Goal: Task Accomplishment & Management: Use online tool/utility

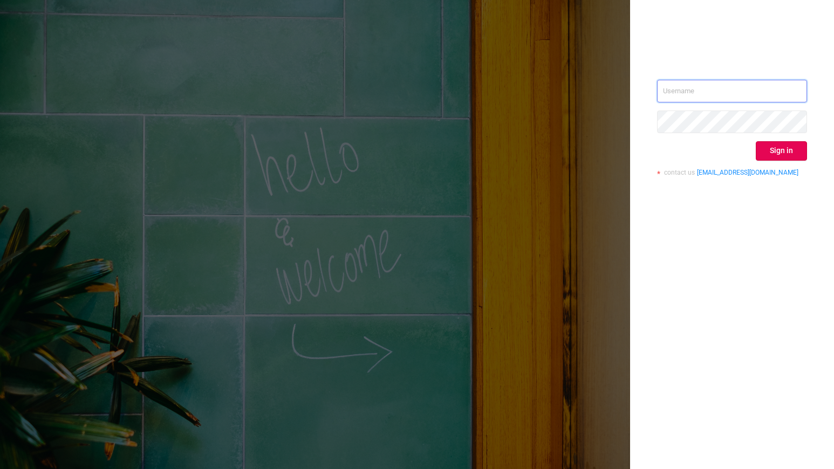
click at [765, 94] on input "text" at bounding box center [732, 91] width 150 height 23
type input "[PERSON_NAME][EMAIL_ADDRESS][DOMAIN_NAME]"
click at [779, 150] on button "Sign in" at bounding box center [781, 150] width 51 height 19
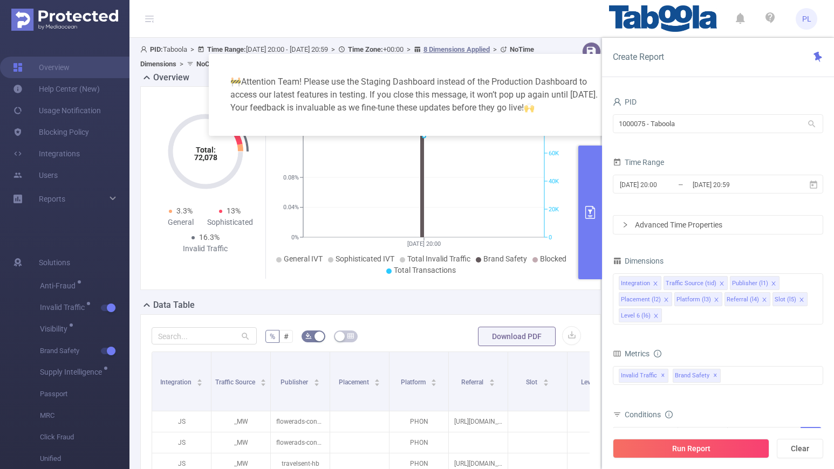
click at [589, 68] on div "🚧 Attention Team! Please use the Staging Dashboard instead of the Production Da…" at bounding box center [417, 95] width 391 height 56
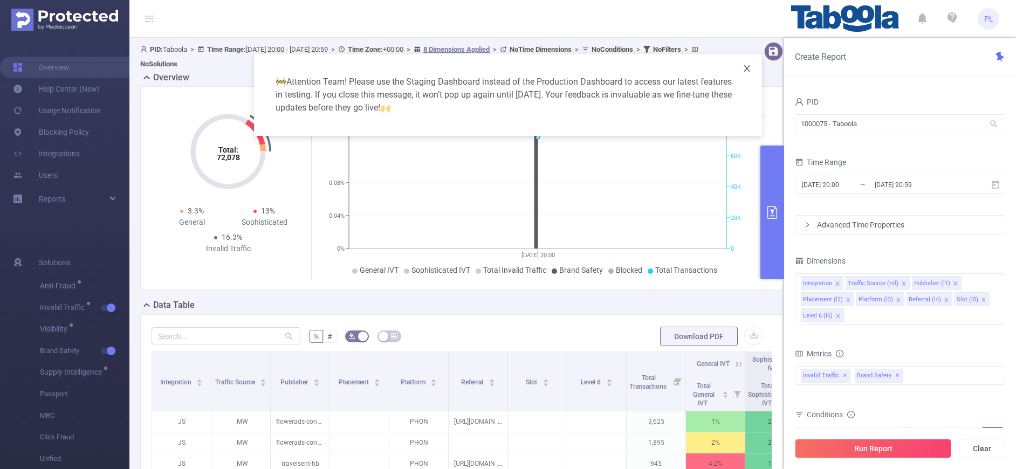
click at [750, 71] on icon "icon: close" at bounding box center [747, 68] width 9 height 9
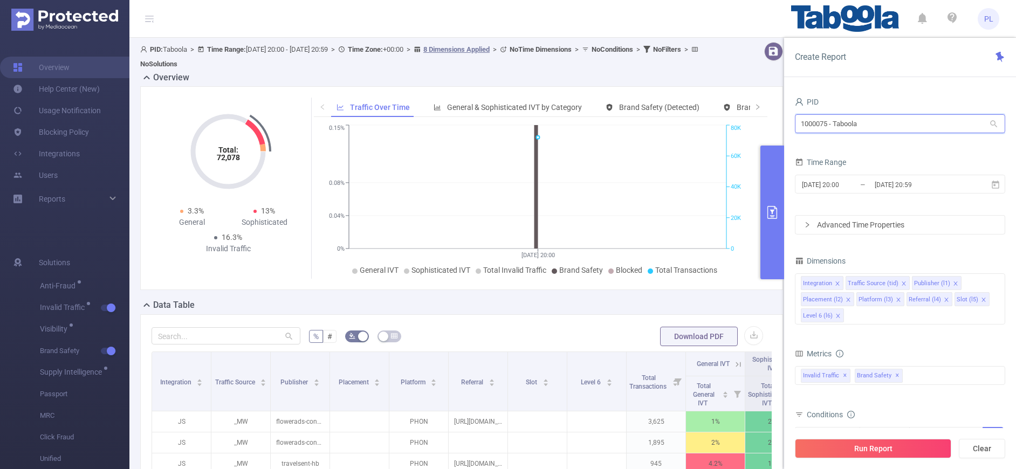
click at [833, 124] on input "1000075 - Taboola" at bounding box center [900, 123] width 210 height 19
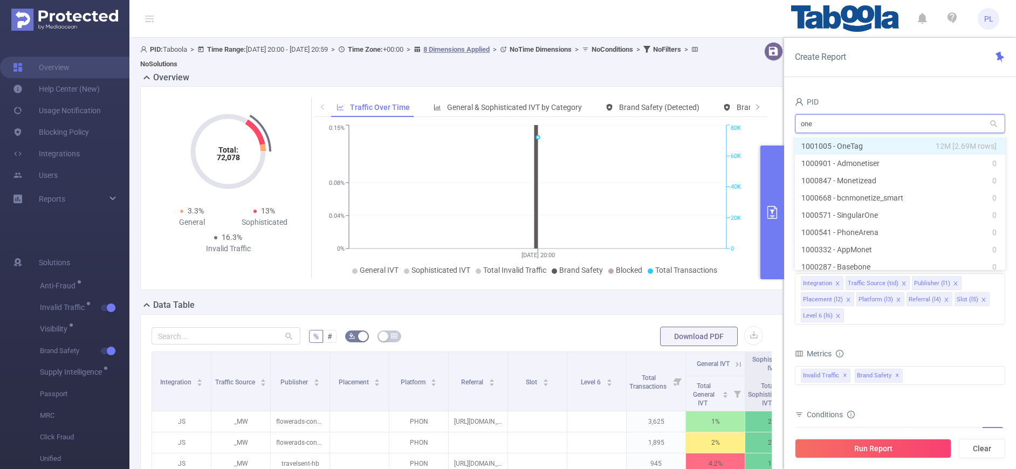
type input "onet"
click at [833, 147] on li "1001005 - OneTag 12M [2.69M rows]" at bounding box center [900, 146] width 210 height 17
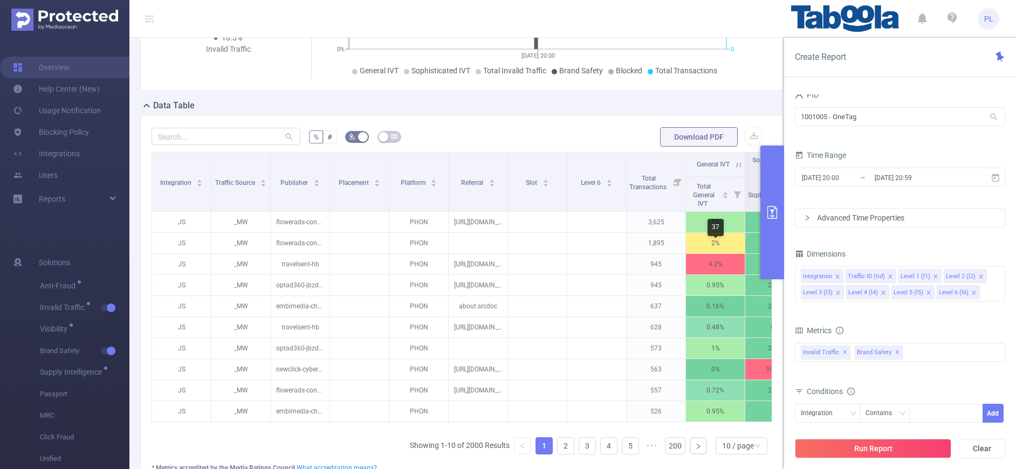
scroll to position [201, 0]
click at [833, 179] on input "[DATE] 20:00" at bounding box center [844, 177] width 87 height 15
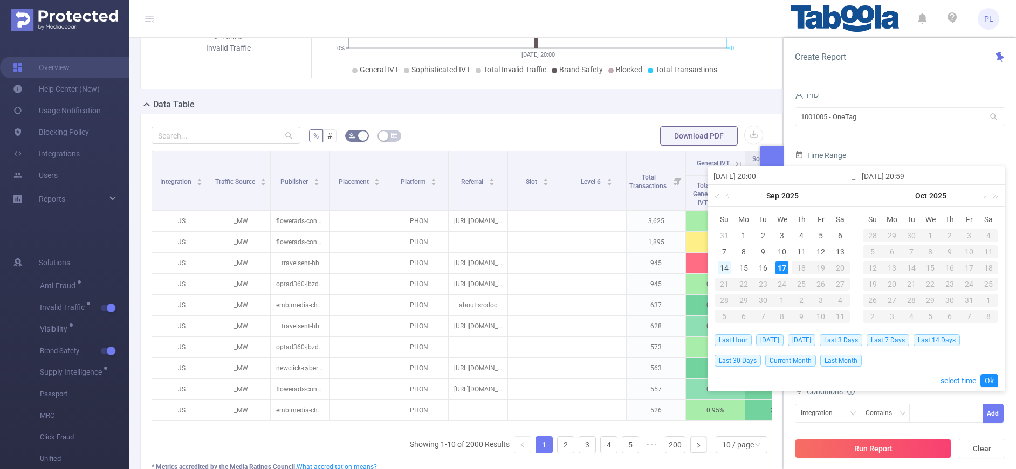
click at [722, 269] on div "14" at bounding box center [724, 268] width 13 height 13
click at [785, 270] on div "17" at bounding box center [782, 268] width 13 height 13
type input "[DATE] 20:00"
click at [833, 381] on link "Ok" at bounding box center [989, 380] width 18 height 13
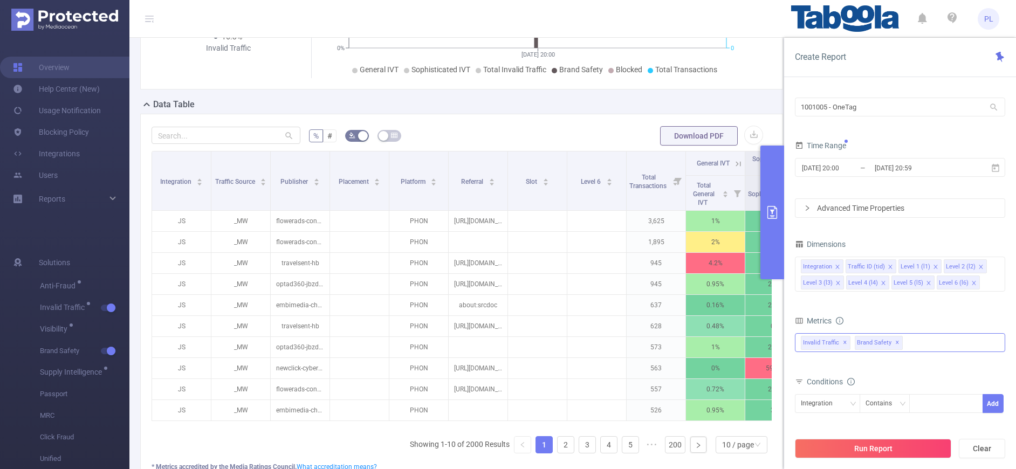
click at [833, 344] on span "✕" at bounding box center [897, 343] width 4 height 13
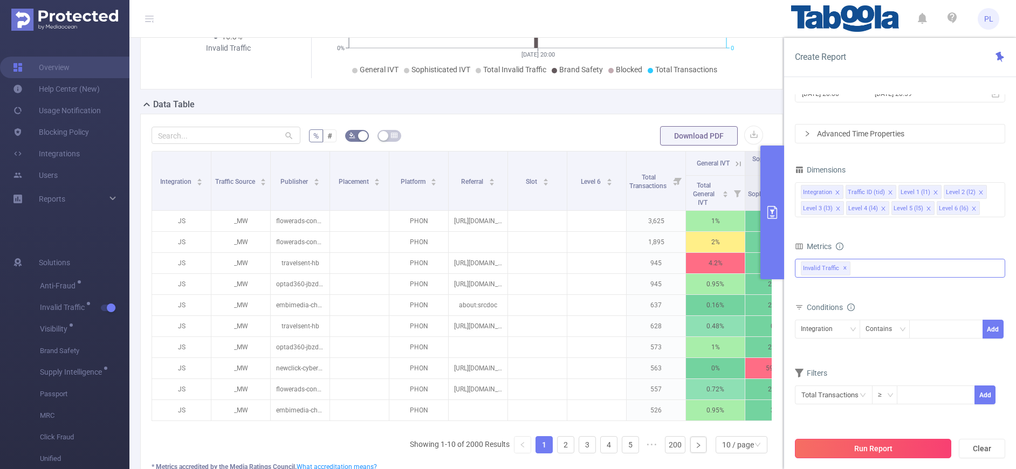
click at [833, 448] on button "Run Report" at bounding box center [873, 448] width 156 height 19
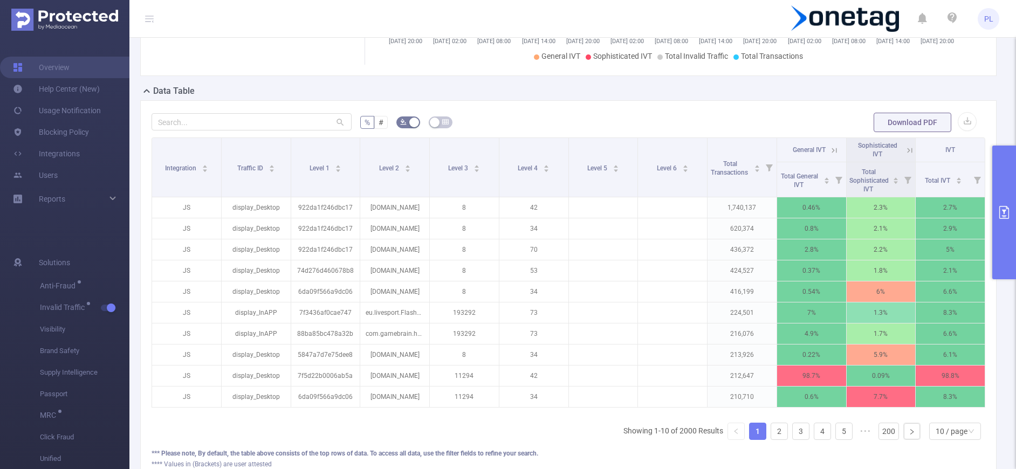
scroll to position [204, 0]
click at [833, 209] on button "primary" at bounding box center [1004, 213] width 24 height 134
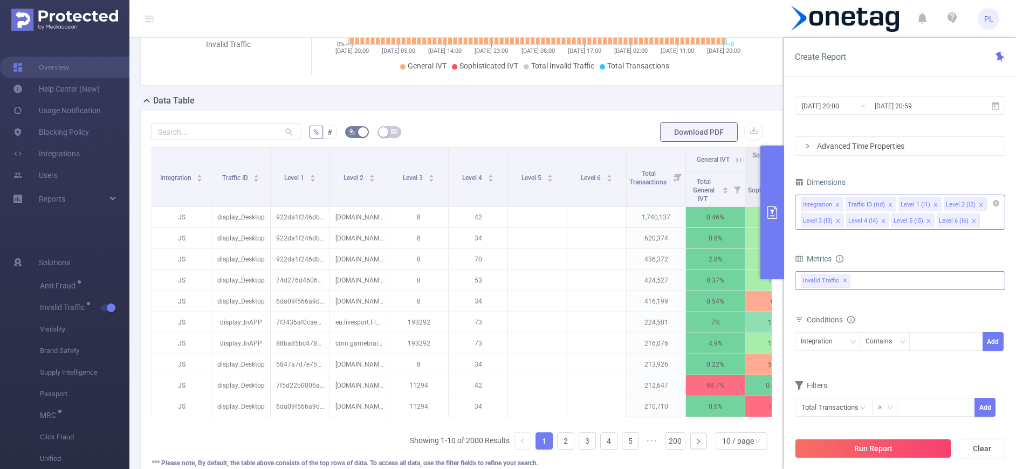
click at [833, 224] on div "Integration Traffic ID (tid) Level 1 (l1) Level 2 (l2) Level 3 (l3) Level 4 (l4…" at bounding box center [900, 212] width 210 height 35
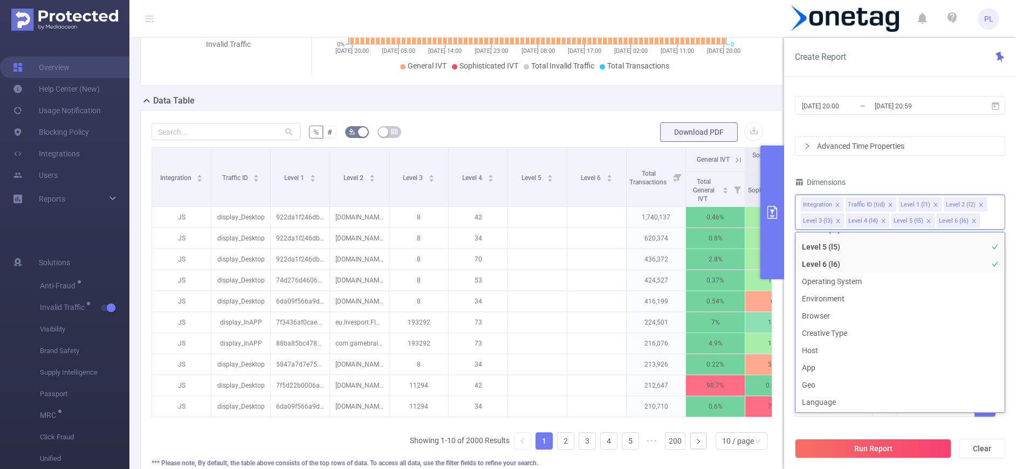
scroll to position [105, 0]
click at [833, 293] on li "Environment" at bounding box center [899, 293] width 209 height 17
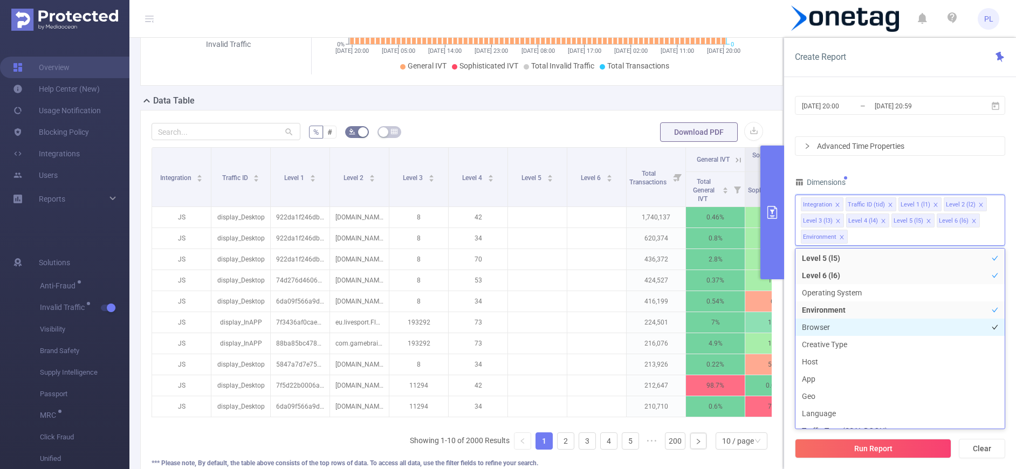
click at [833, 324] on li "Browser" at bounding box center [899, 327] width 209 height 17
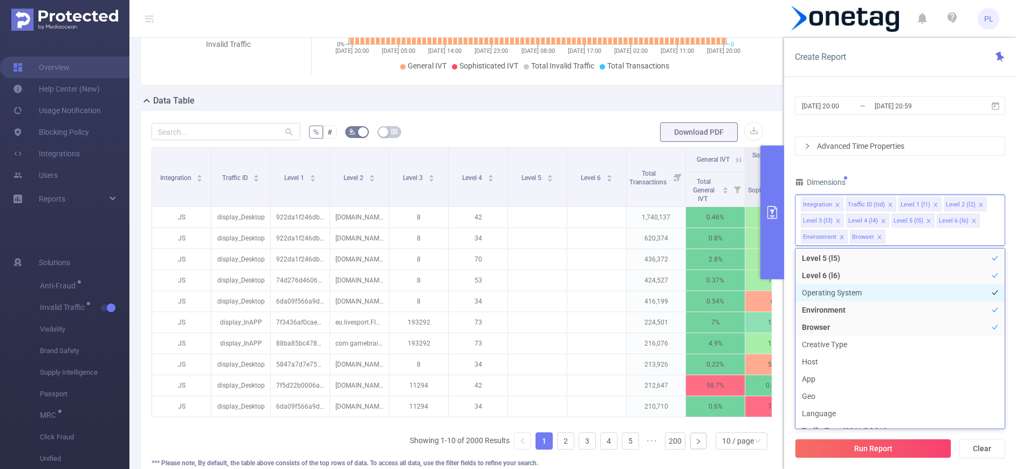
click at [833, 292] on li "Operating System" at bounding box center [899, 292] width 209 height 17
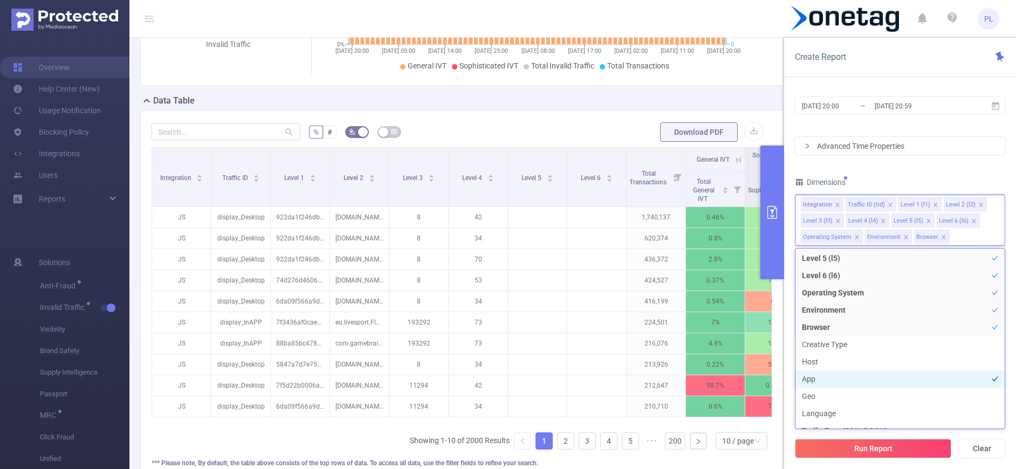
click at [827, 378] on li "App" at bounding box center [899, 379] width 209 height 17
click at [833, 223] on icon "icon: close" at bounding box center [928, 220] width 5 height 5
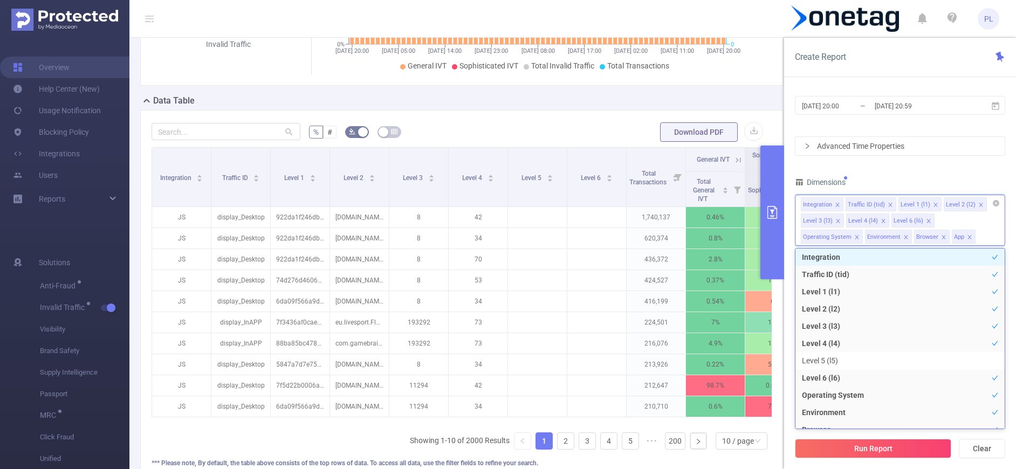
click at [833, 222] on icon "icon: close" at bounding box center [929, 221] width 4 height 4
click at [833, 448] on button "Run Report" at bounding box center [873, 448] width 156 height 19
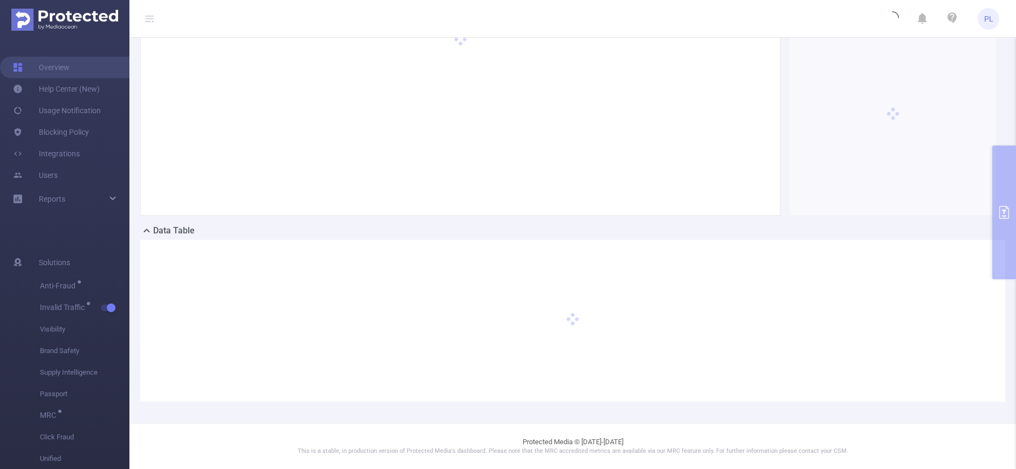
scroll to position [64, 0]
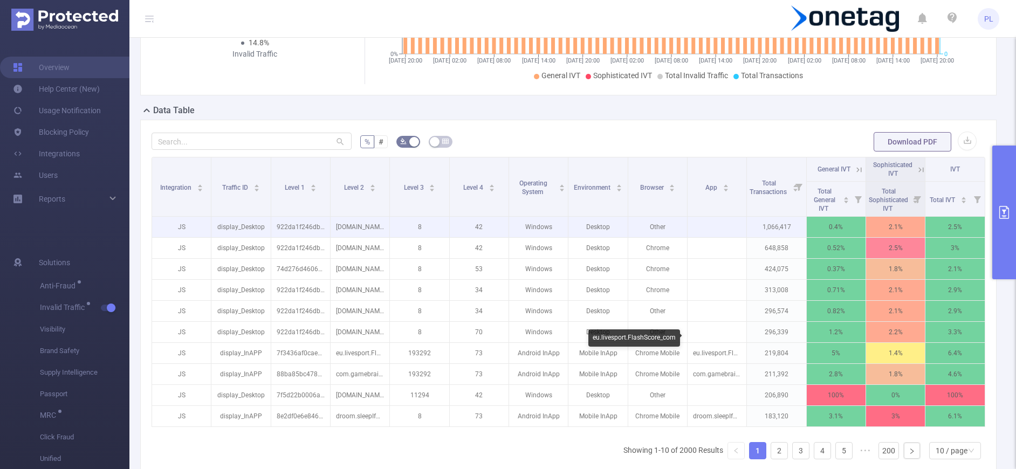
scroll to position [181, 0]
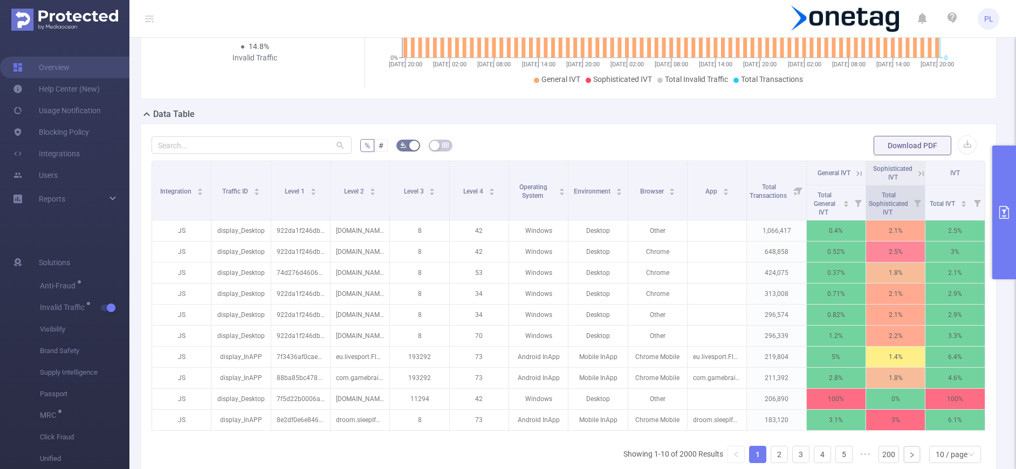
click at [833, 203] on icon at bounding box center [918, 203] width 7 height 7
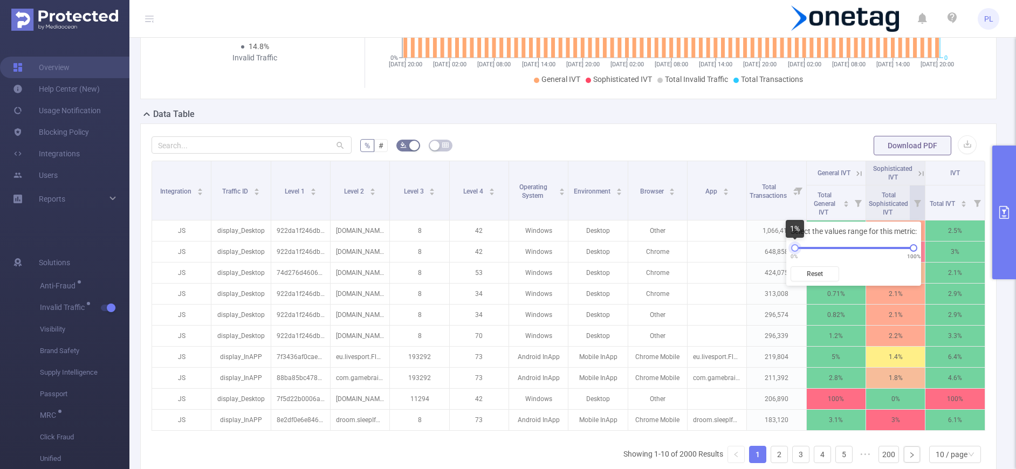
click at [796, 249] on div at bounding box center [795, 248] width 8 height 8
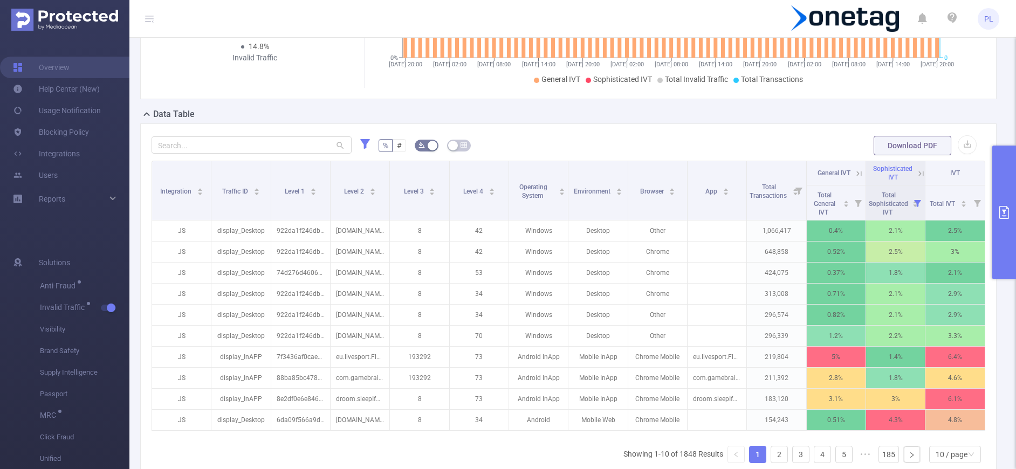
click at [833, 200] on button "primary" at bounding box center [1004, 213] width 24 height 134
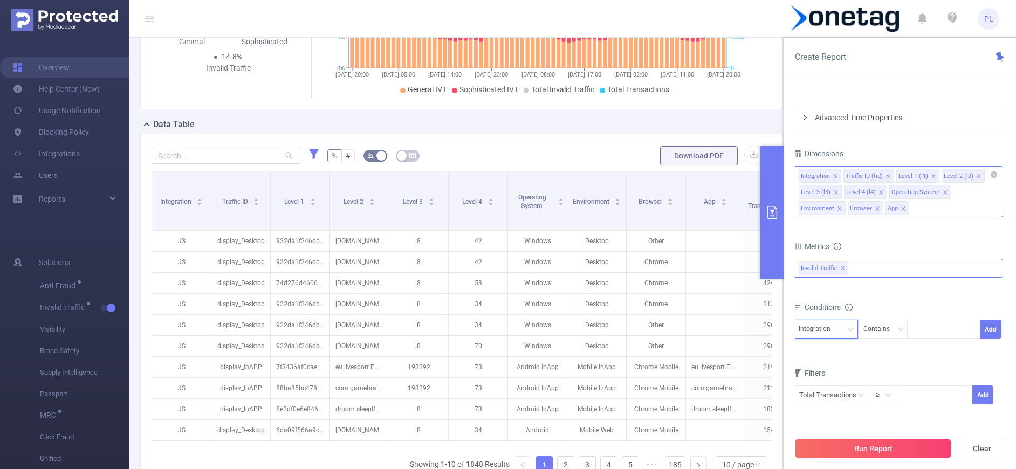
click at [827, 329] on div "Integration" at bounding box center [818, 329] width 39 height 18
click at [833, 282] on li "Operating System" at bounding box center [829, 284] width 73 height 17
click at [833, 327] on div at bounding box center [944, 329] width 62 height 18
type input "Windows"
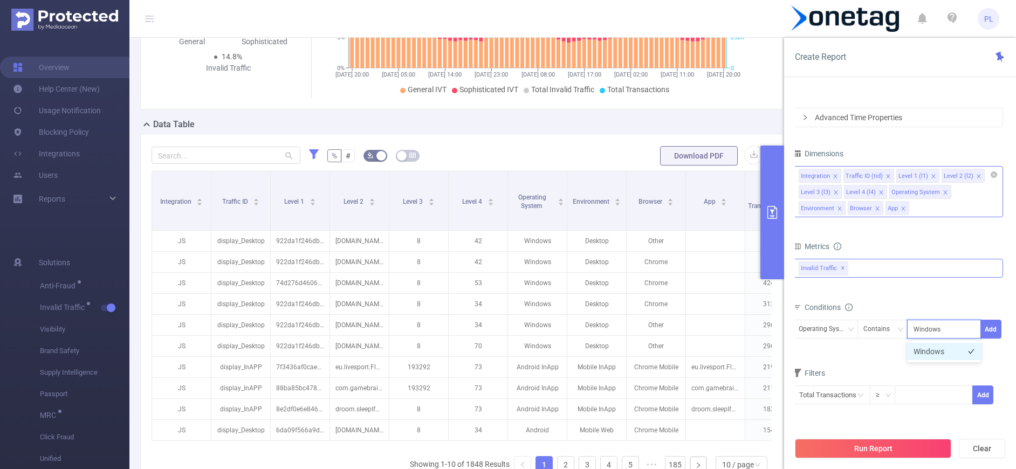
click at [833, 354] on li "Windows" at bounding box center [944, 351] width 74 height 17
click at [833, 330] on button "Add" at bounding box center [990, 329] width 21 height 19
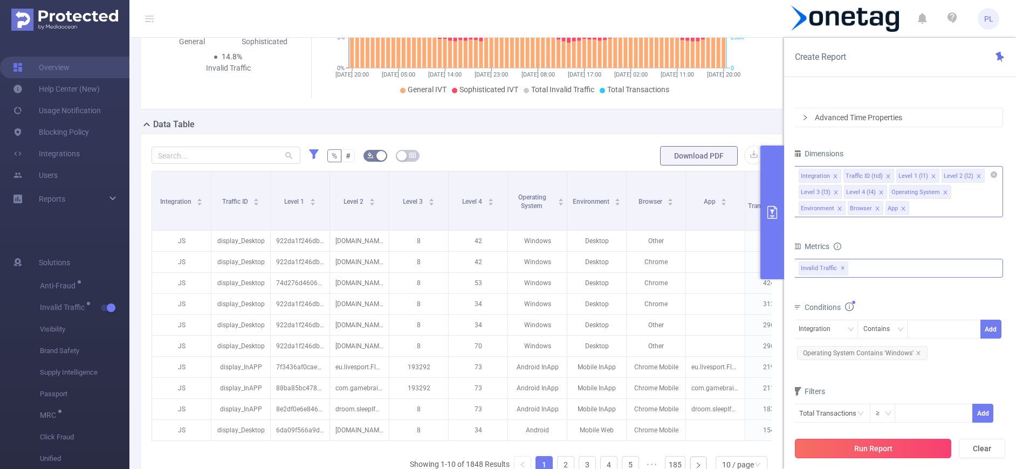
click at [833, 446] on button "Run Report" at bounding box center [873, 448] width 156 height 19
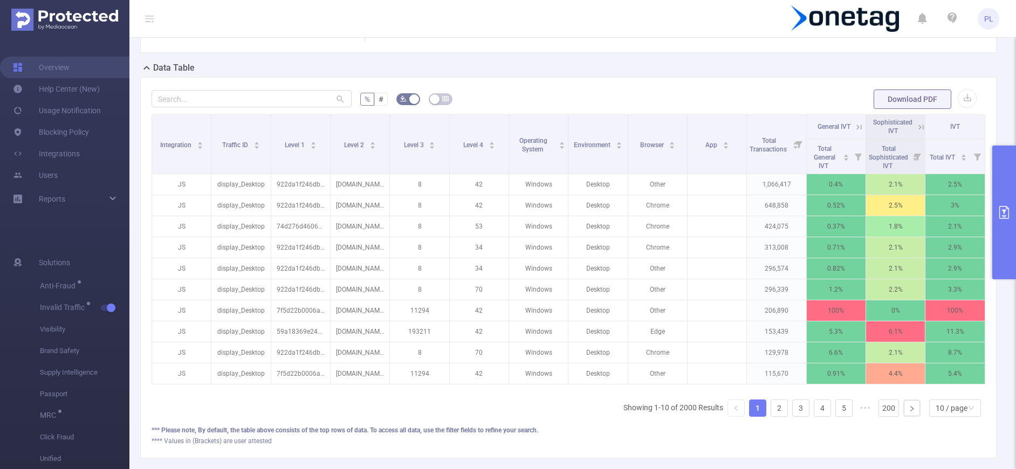
scroll to position [0, 8]
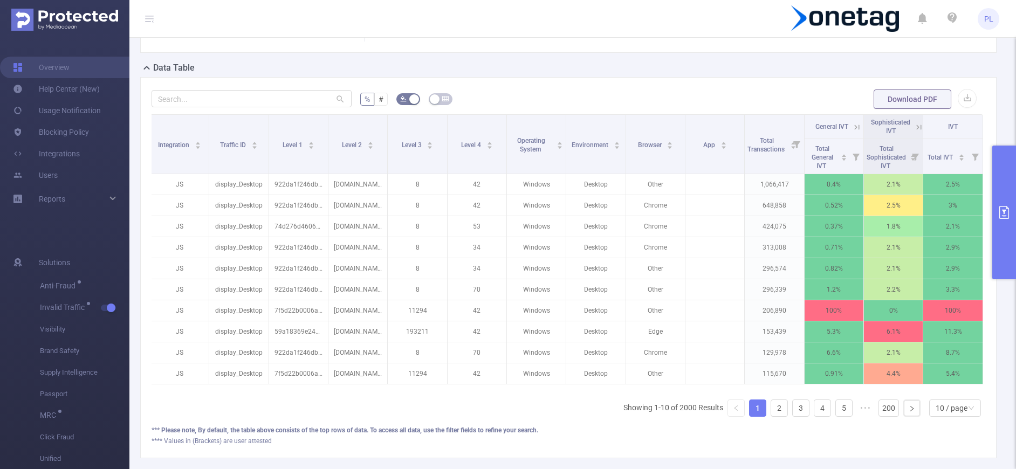
click at [833, 215] on icon "primary" at bounding box center [1004, 212] width 13 height 13
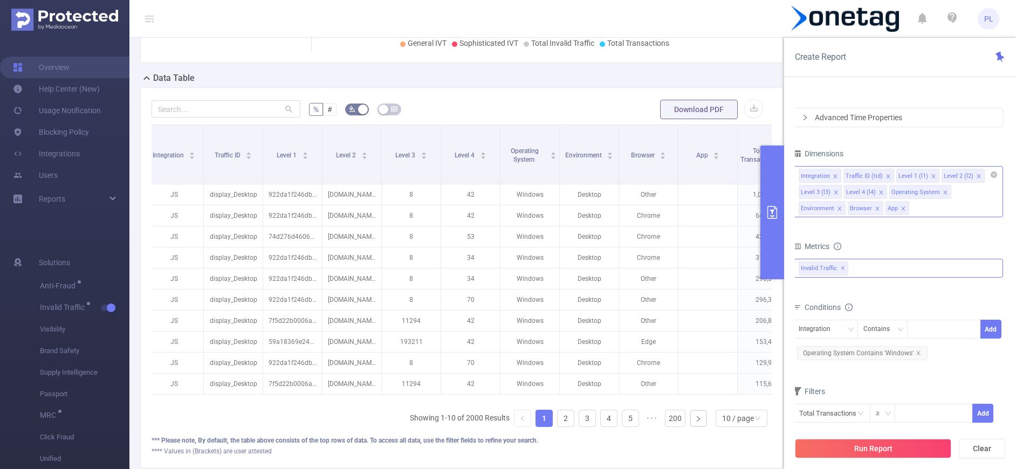
click at [833, 209] on div "Integration Traffic ID (tid) Level 1 (l1) Level 2 (l2) Level 3 (l3) Level 4 (l4…" at bounding box center [898, 191] width 210 height 51
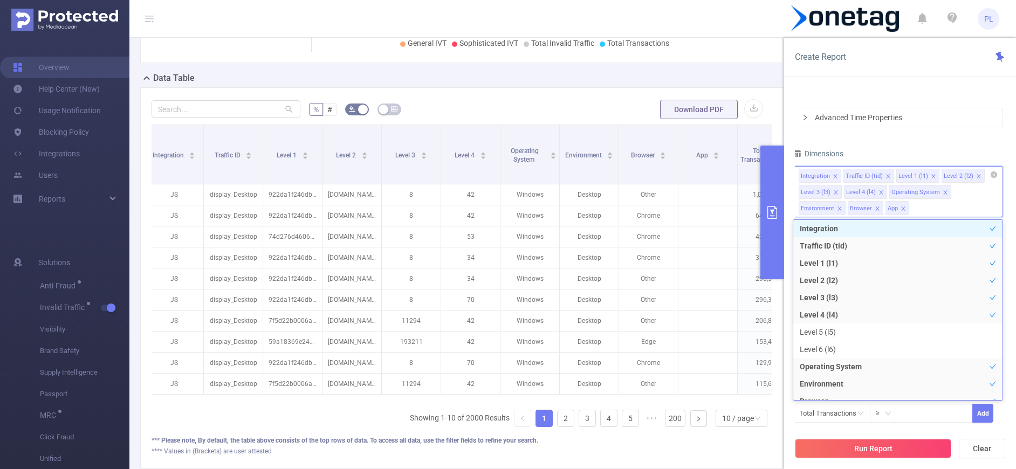
click at [833, 209] on div "Integration Traffic ID (tid) Level 1 (l1) Level 2 (l2) Level 3 (l3) Level 4 (l4…" at bounding box center [898, 191] width 210 height 51
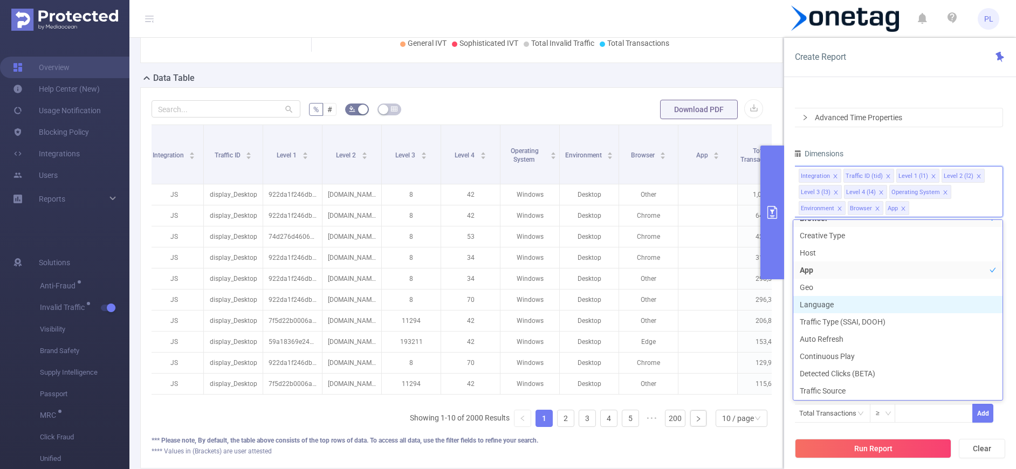
scroll to position [186, 0]
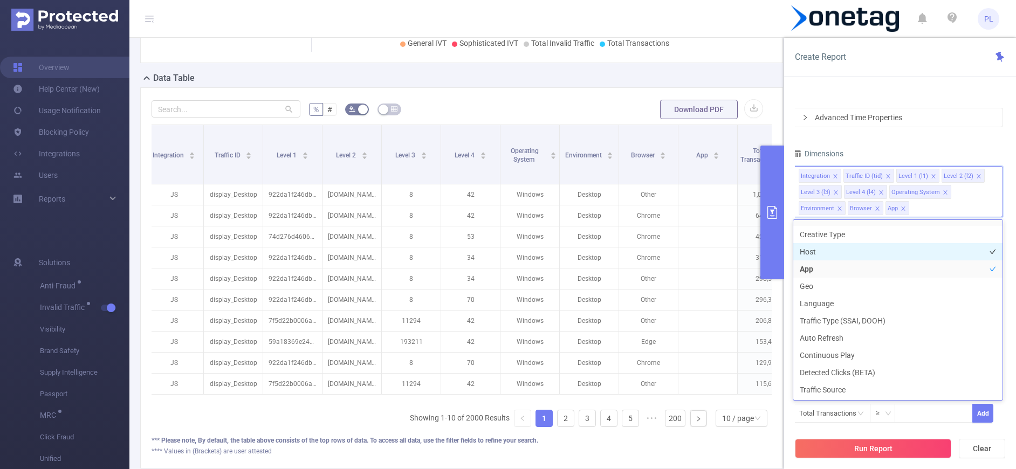
click at [826, 250] on li "Host" at bounding box center [897, 251] width 209 height 17
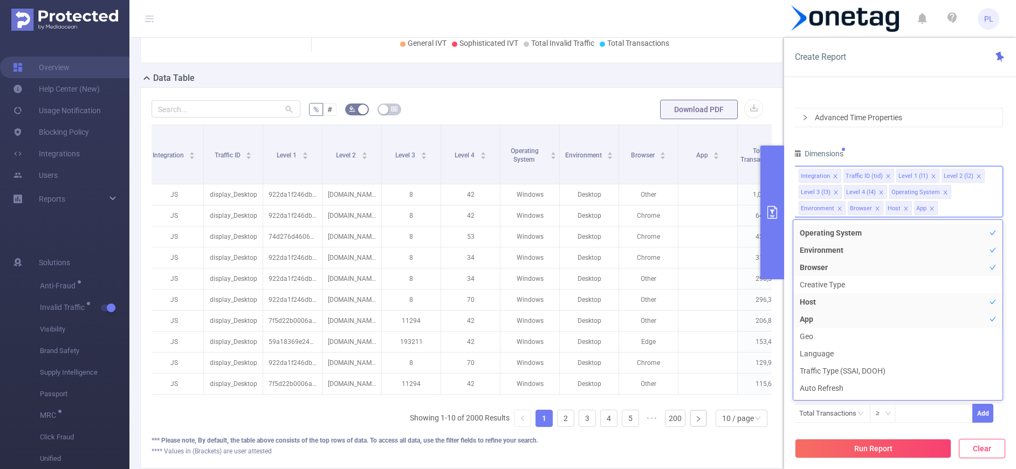
scroll to position [150, 0]
click at [833, 149] on div "Dimensions" at bounding box center [898, 155] width 210 height 18
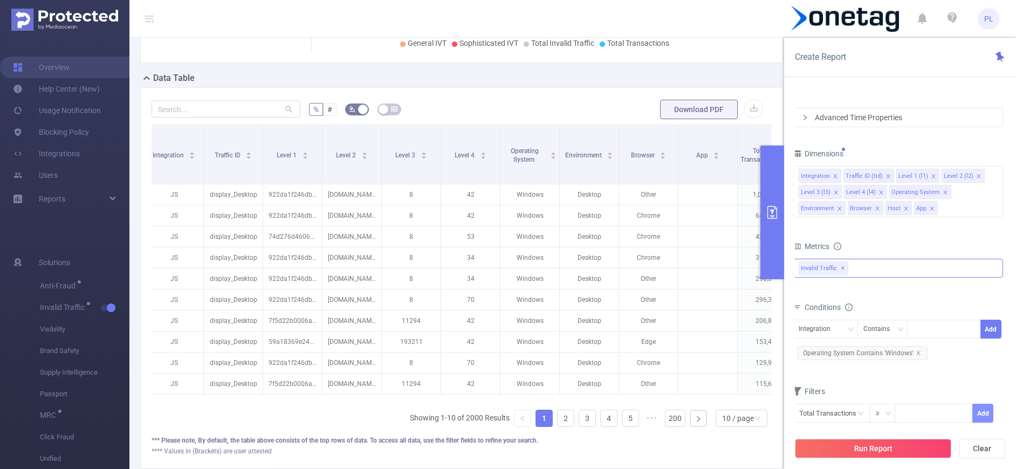
click at [833, 410] on button "Add" at bounding box center [982, 413] width 21 height 19
click at [833, 444] on button "Run Report" at bounding box center [873, 448] width 156 height 19
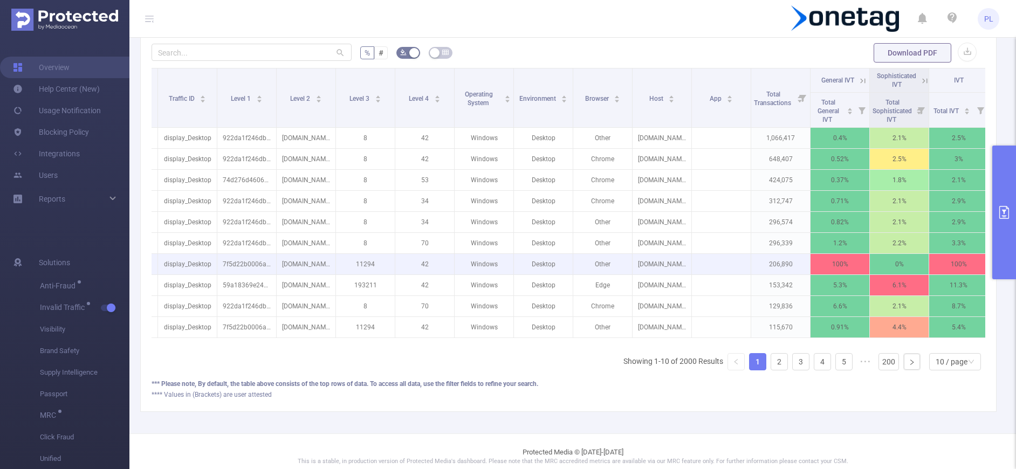
scroll to position [0, 67]
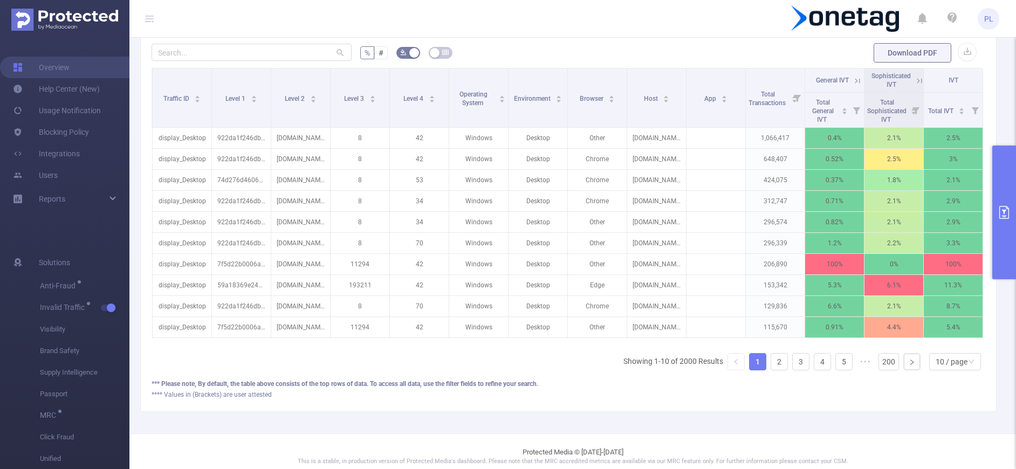
click at [833, 187] on button "primary" at bounding box center [1004, 213] width 24 height 134
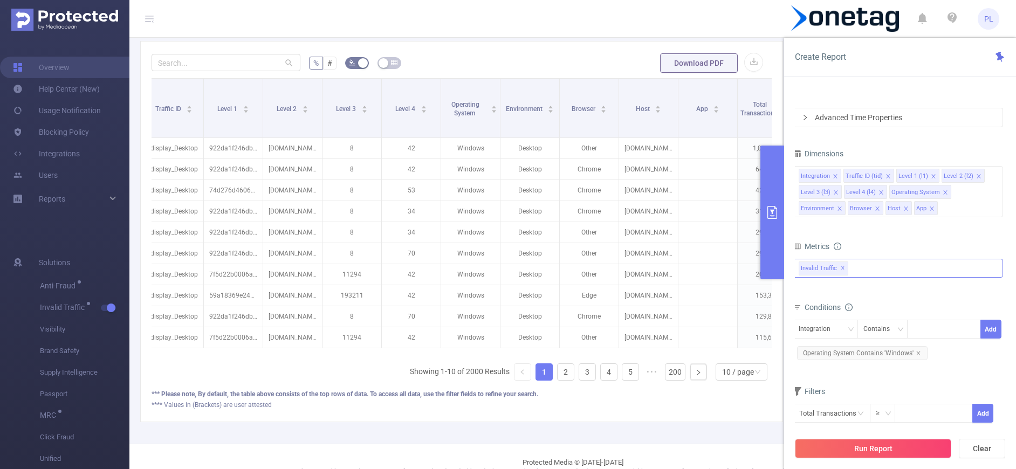
click at [833, 193] on icon "icon: close" at bounding box center [881, 192] width 5 height 5
click at [833, 191] on icon "icon: close" at bounding box center [836, 192] width 4 height 4
click at [833, 176] on icon "icon: close" at bounding box center [933, 176] width 4 height 4
click at [833, 447] on button "Run Report" at bounding box center [873, 448] width 156 height 19
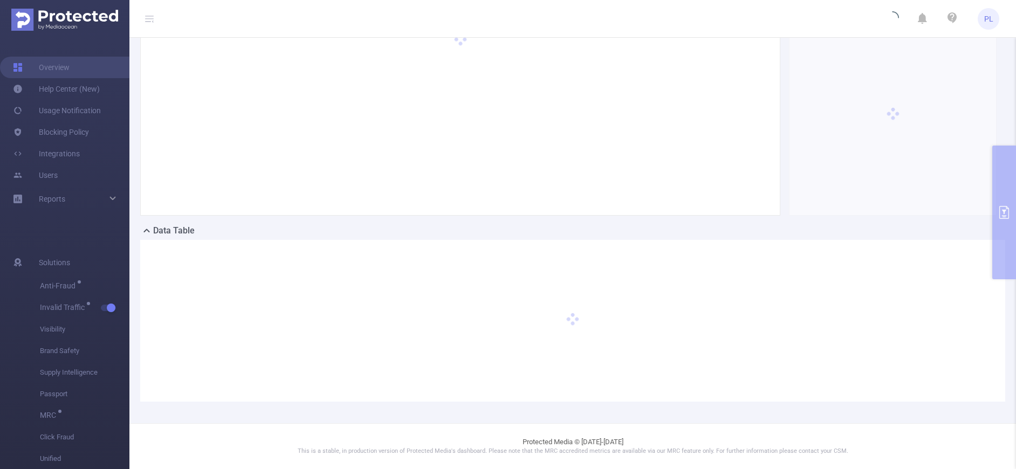
scroll to position [74, 0]
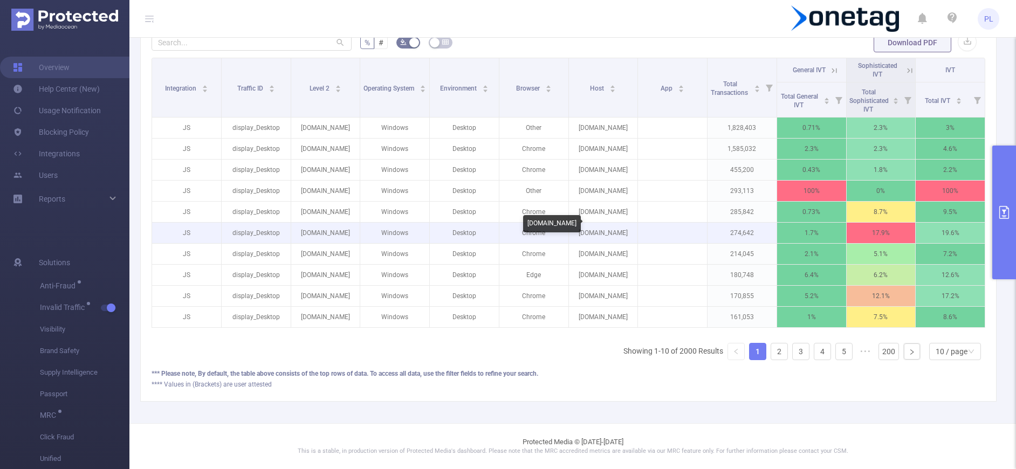
scroll to position [294, 0]
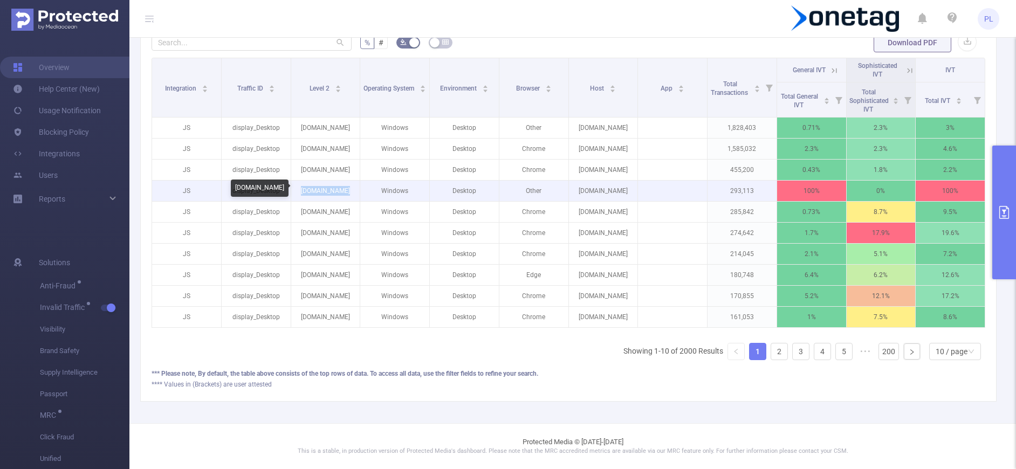
drag, startPoint x: 301, startPoint y: 191, endPoint x: 349, endPoint y: 191, distance: 48.5
click at [349, 191] on p "[DOMAIN_NAME]" at bounding box center [325, 191] width 69 height 20
copy p "[DOMAIN_NAME]"
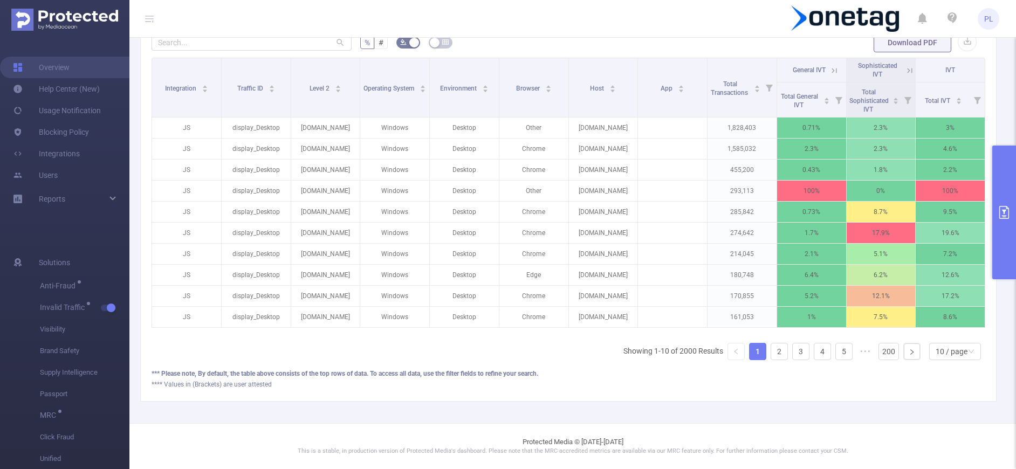
click at [561, 377] on div "*** Please note, By default, the table above consists of the top rows of data. …" at bounding box center [569, 374] width 834 height 10
click at [833, 99] on icon at bounding box center [838, 100] width 7 height 7
click at [832, 71] on icon at bounding box center [834, 71] width 10 height 10
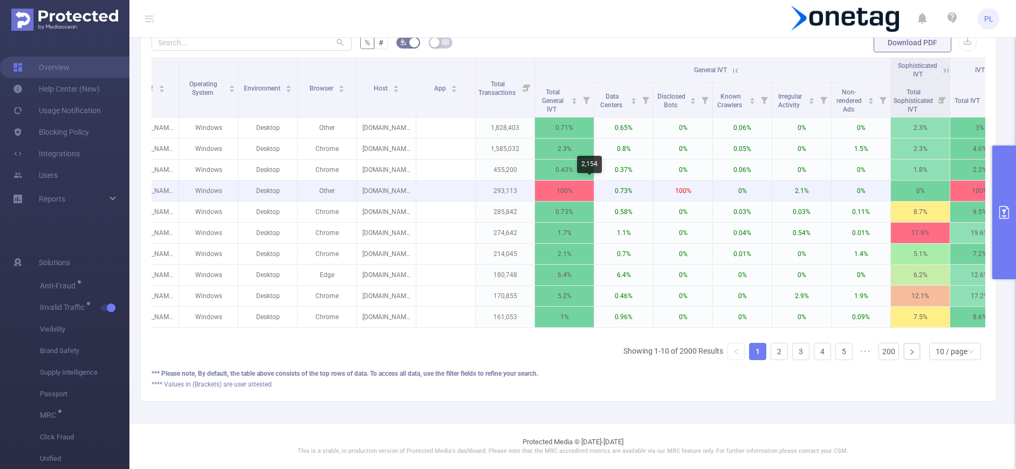
scroll to position [0, 153]
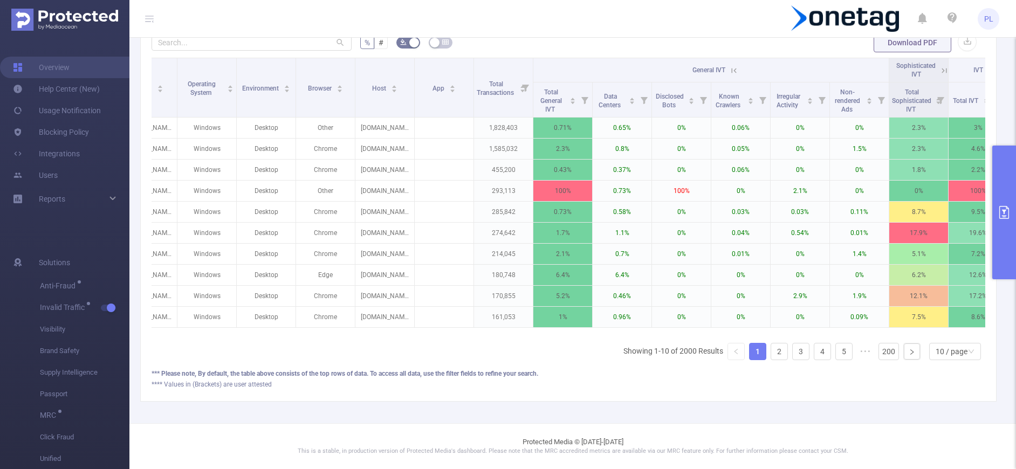
click at [736, 68] on icon at bounding box center [734, 70] width 5 height 5
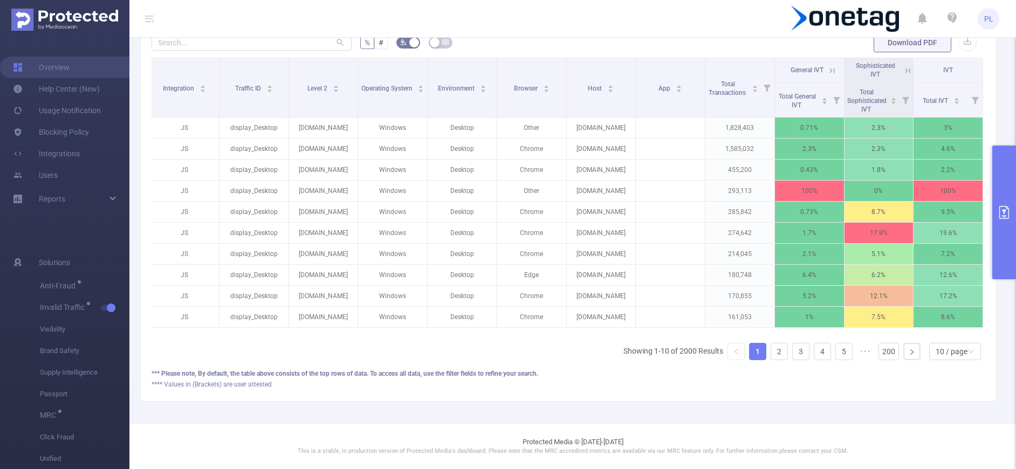
scroll to position [0, 2]
click at [833, 70] on icon at bounding box center [907, 70] width 5 height 5
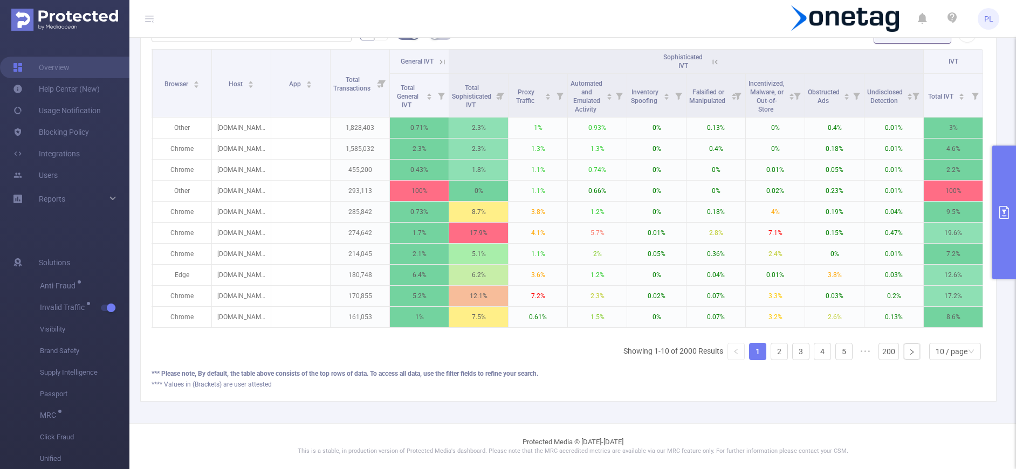
scroll to position [0, 0]
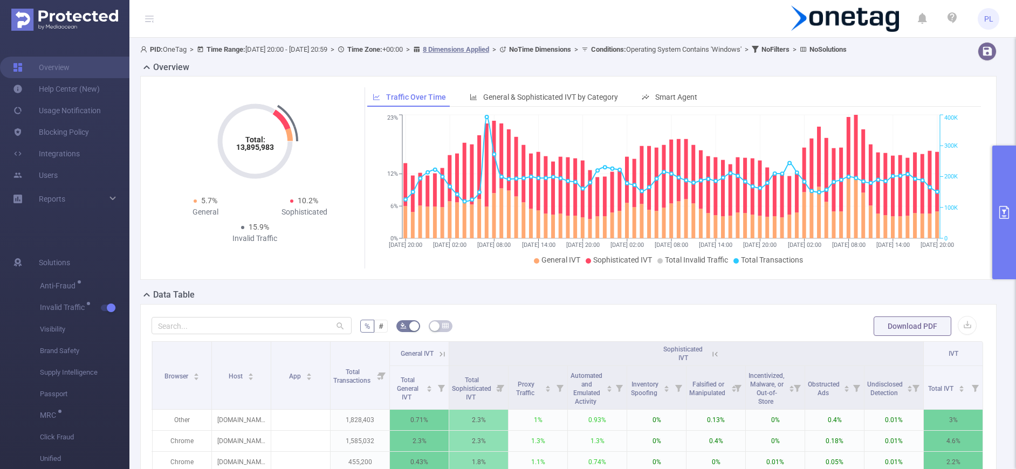
click at [833, 189] on button "primary" at bounding box center [1004, 213] width 24 height 134
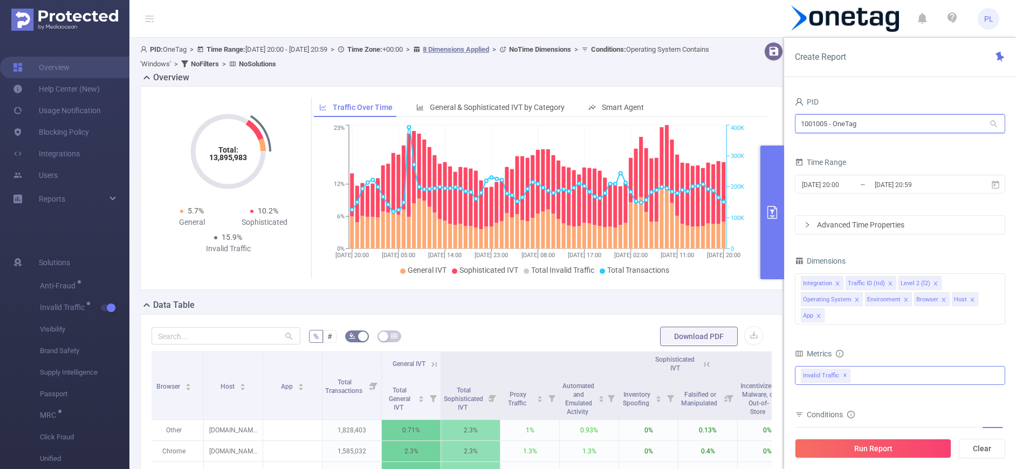
drag, startPoint x: 801, startPoint y: 122, endPoint x: 827, endPoint y: 122, distance: 25.9
click at [827, 122] on input "1001005 - OneTag" at bounding box center [900, 123] width 210 height 19
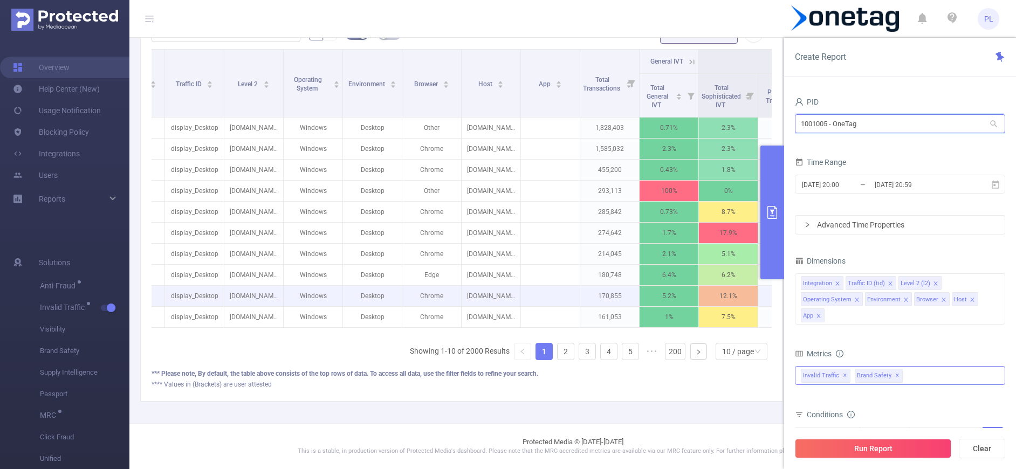
scroll to position [0, 58]
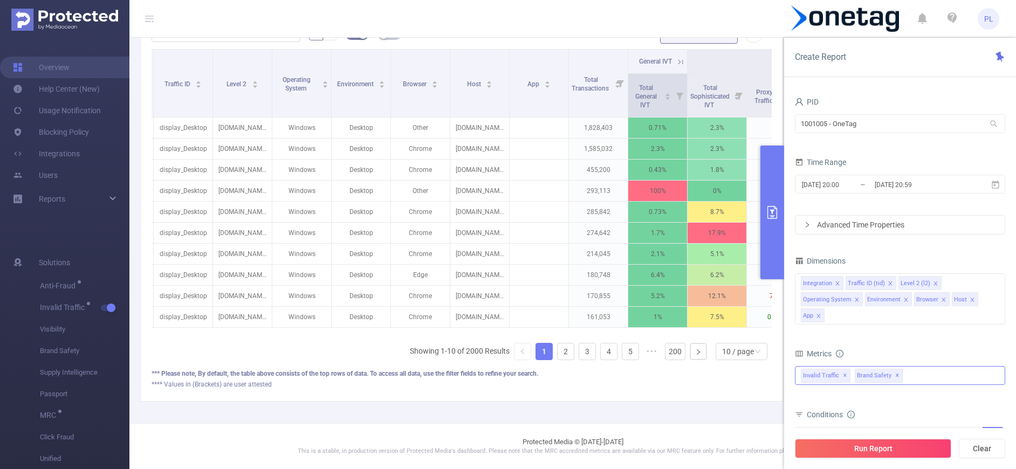
click at [680, 95] on icon at bounding box center [679, 96] width 7 height 7
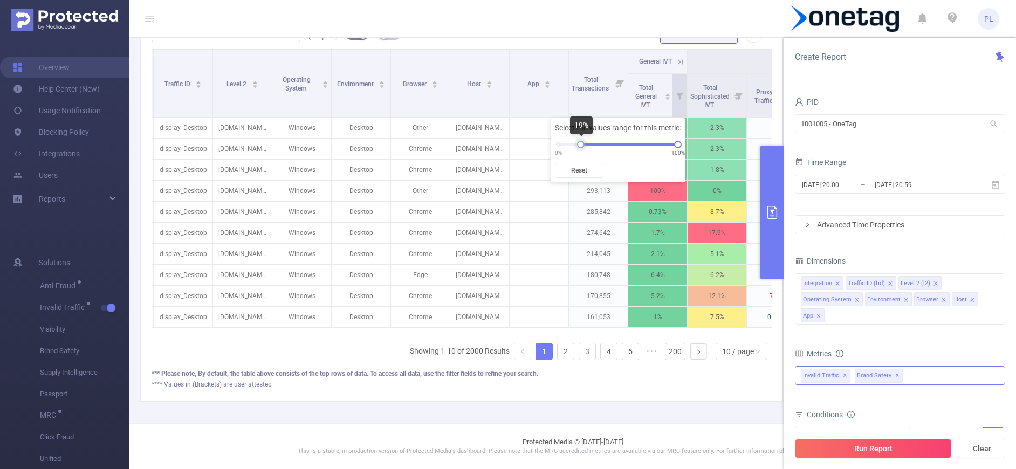
drag, startPoint x: 558, startPoint y: 144, endPoint x: 590, endPoint y: 144, distance: 31.8
click at [585, 144] on div at bounding box center [581, 145] width 8 height 8
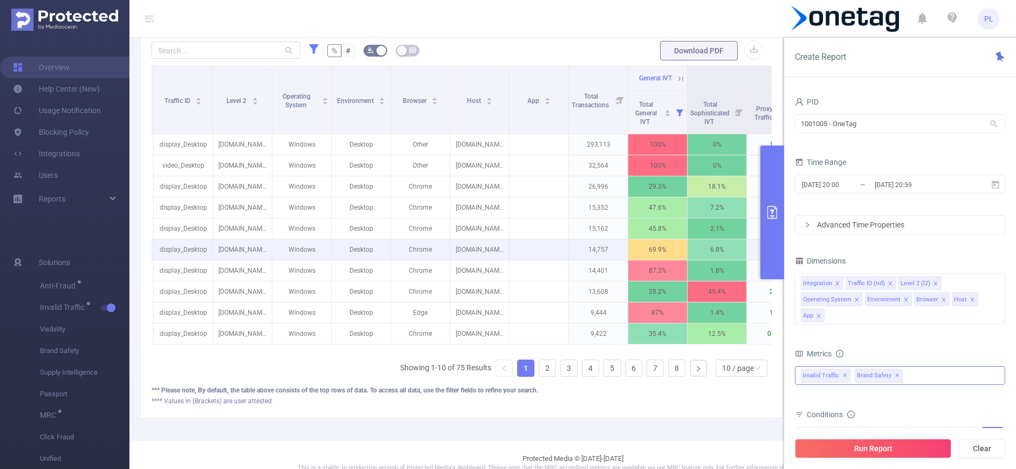
scroll to position [285, 0]
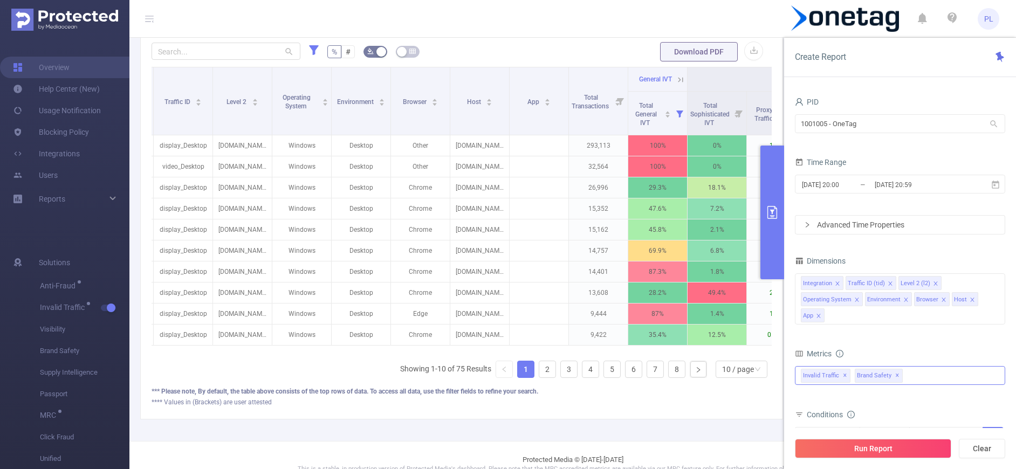
click at [682, 78] on icon at bounding box center [680, 79] width 5 height 5
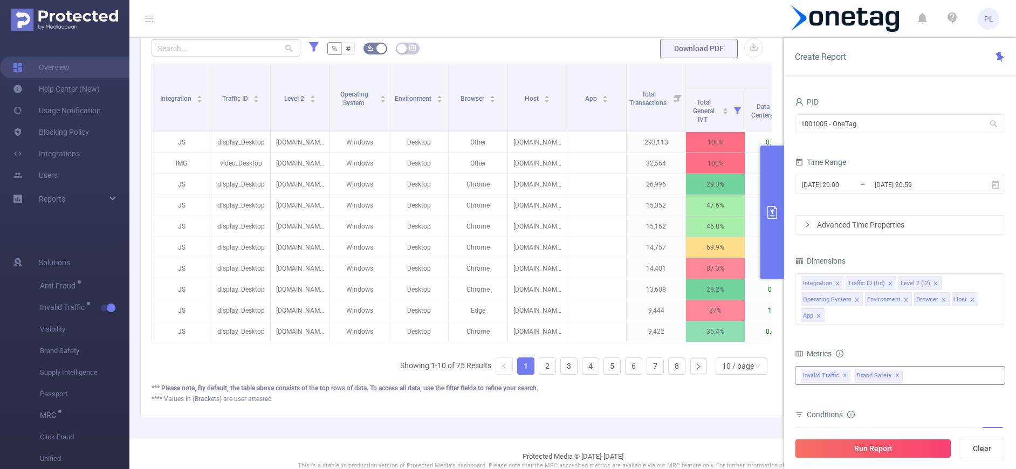
scroll to position [310, 0]
